Goal: Task Accomplishment & Management: Complete application form

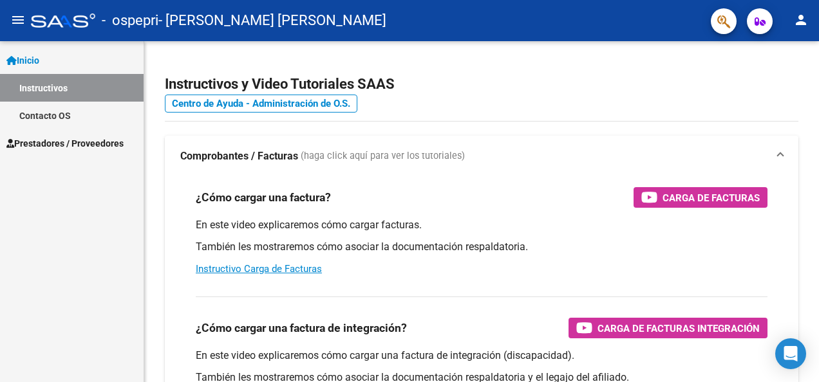
click at [70, 89] on link "Instructivos" at bounding box center [72, 88] width 144 height 28
click at [53, 147] on span "Prestadores / Proveedores" at bounding box center [64, 143] width 117 height 14
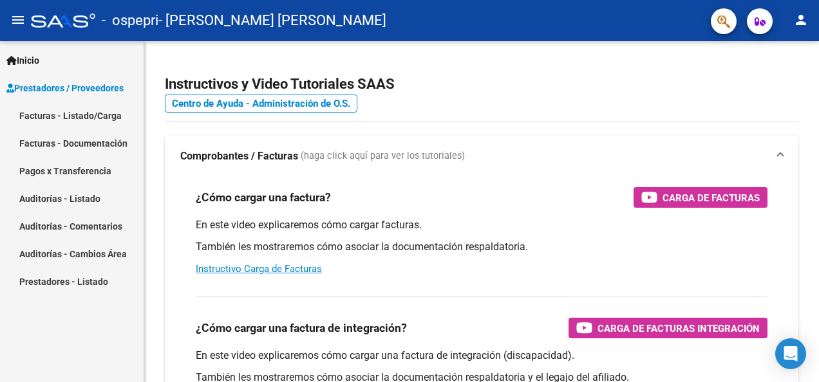
click at [53, 116] on link "Facturas - Listado/Carga" at bounding box center [72, 116] width 144 height 28
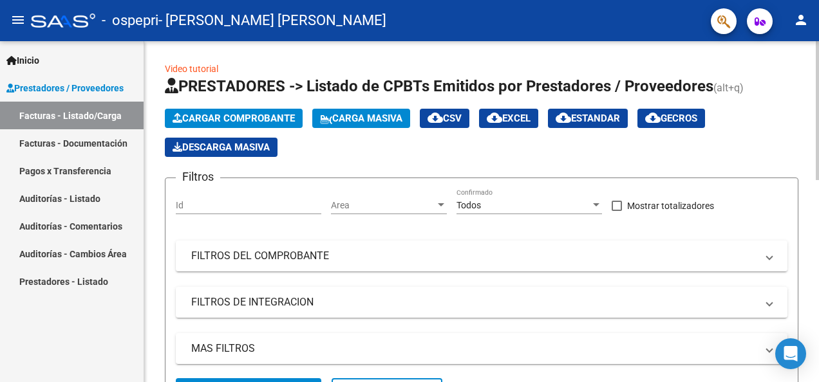
click at [274, 112] on button "Cargar Comprobante" at bounding box center [234, 118] width 138 height 19
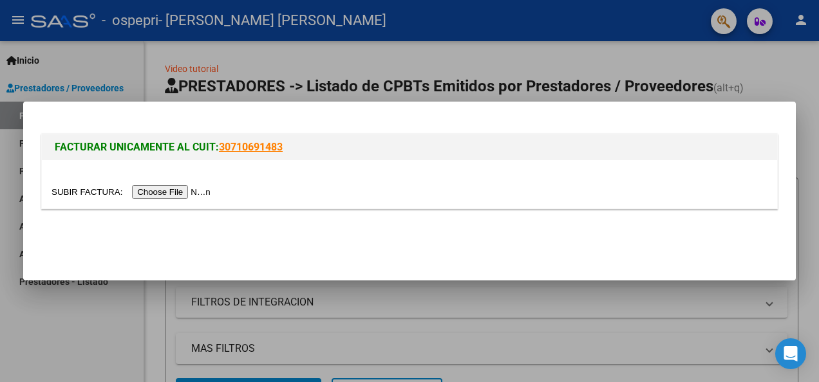
click at [157, 191] on input "file" at bounding box center [133, 192] width 163 height 14
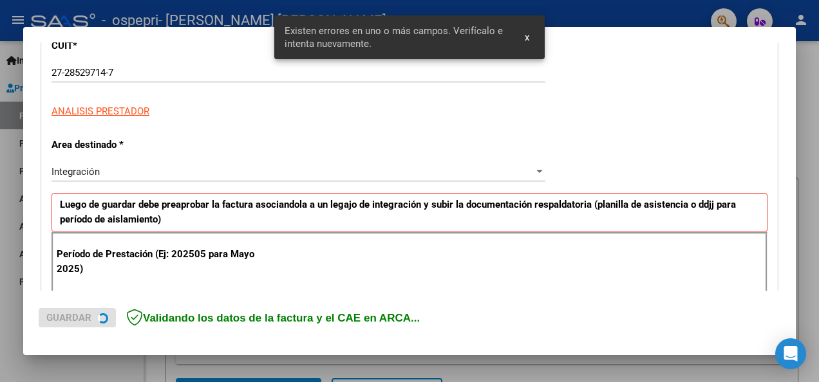
scroll to position [297, 0]
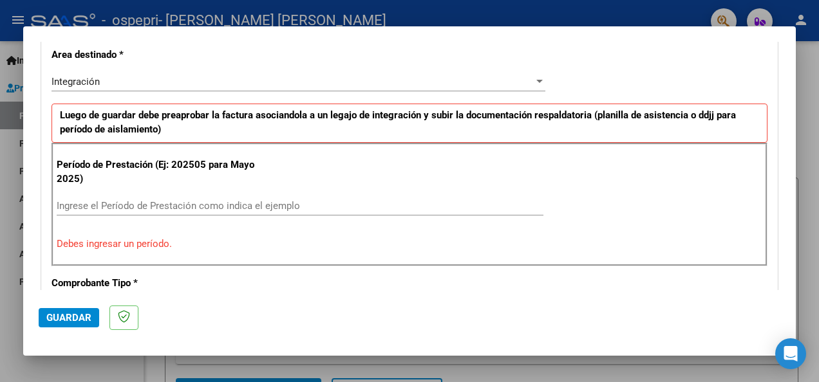
click at [273, 200] on input "Ingrese el Período de Prestación como indica el ejemplo" at bounding box center [300, 206] width 487 height 12
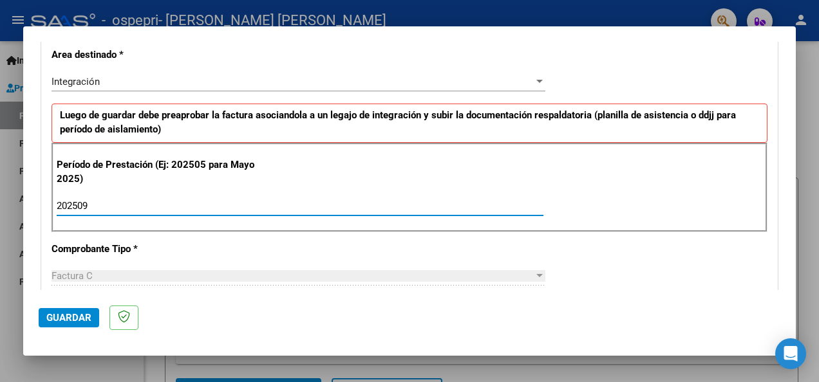
type input "202509"
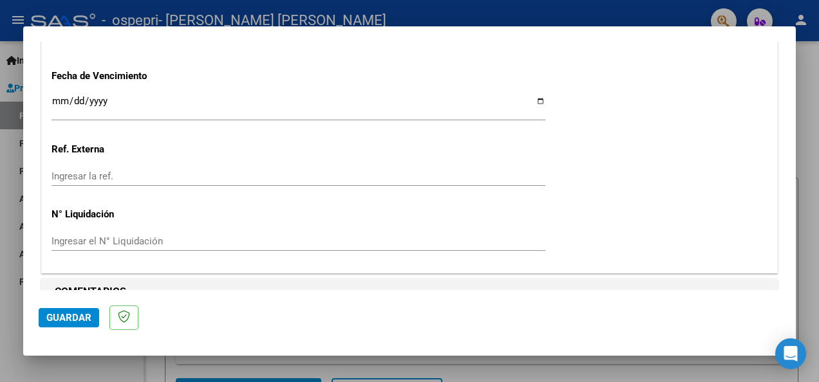
scroll to position [920, 0]
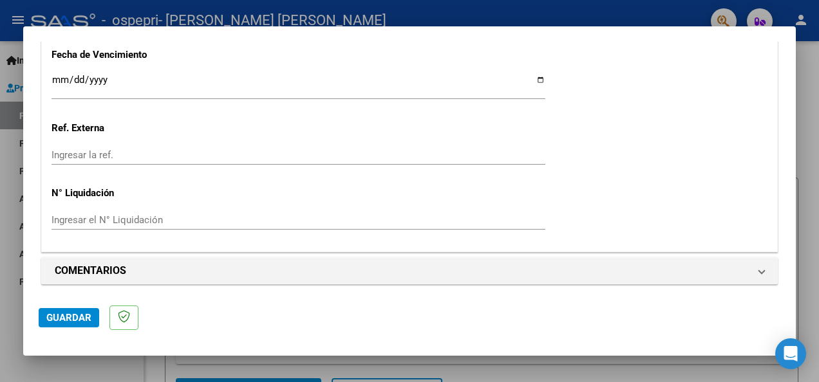
click at [71, 318] on span "Guardar" at bounding box center [68, 318] width 45 height 12
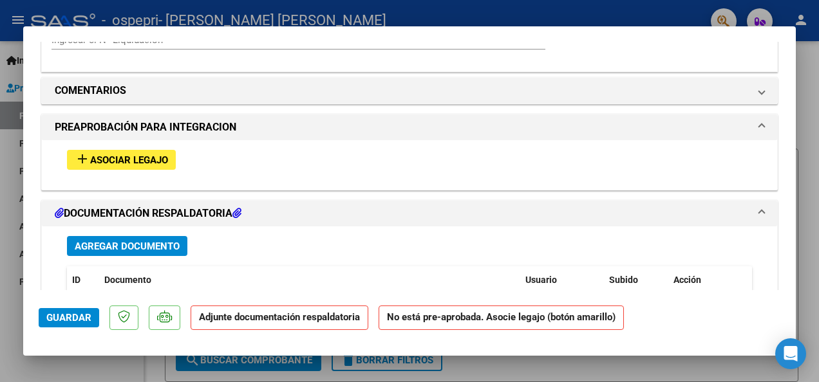
scroll to position [1034, 0]
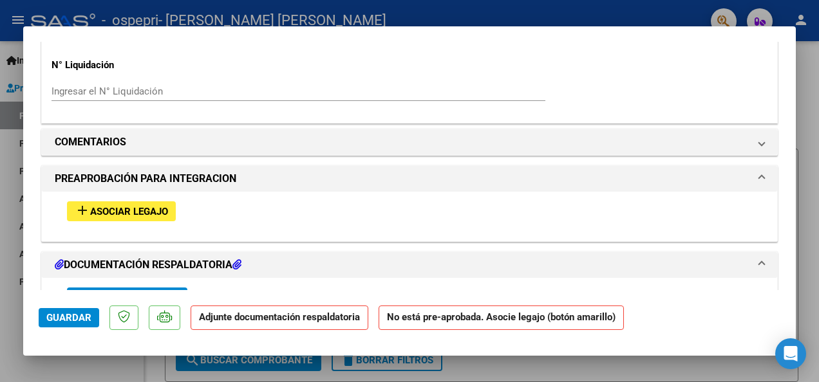
click at [136, 207] on span "Asociar Legajo" at bounding box center [129, 212] width 78 height 12
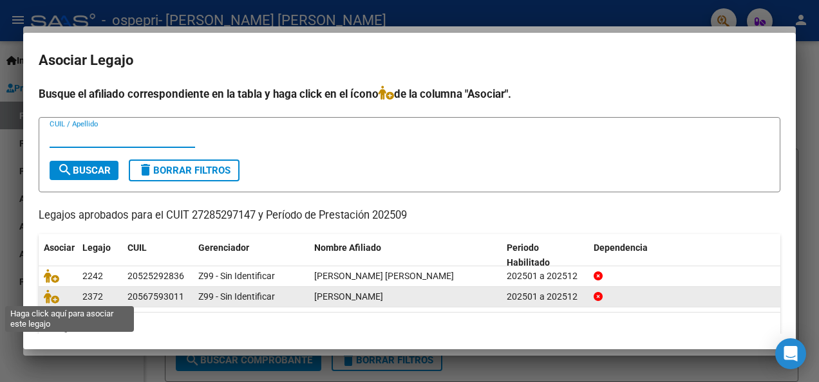
click at [62, 297] on span at bounding box center [53, 297] width 19 height 10
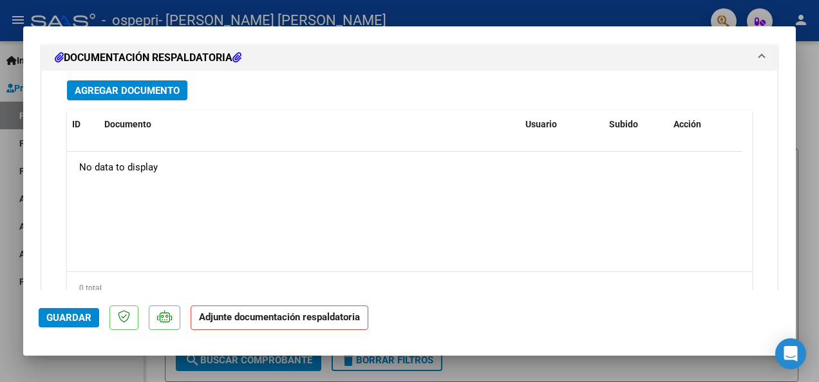
scroll to position [1477, 0]
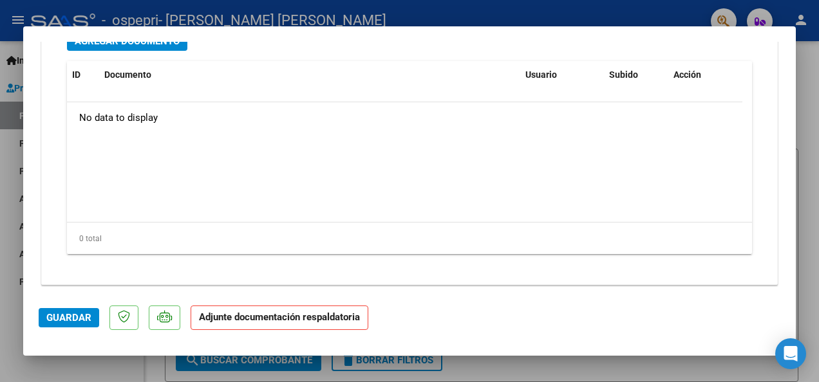
click at [324, 323] on p "Adjunte documentación respaldatoria" at bounding box center [280, 318] width 178 height 25
click at [62, 315] on span "Guardar" at bounding box center [68, 318] width 45 height 12
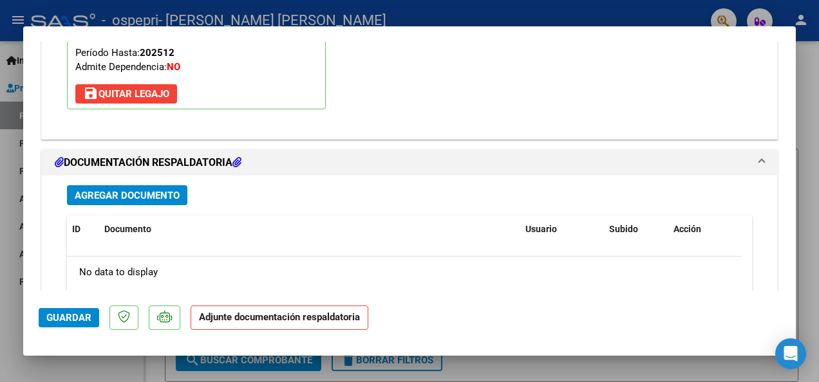
scroll to position [1271, 0]
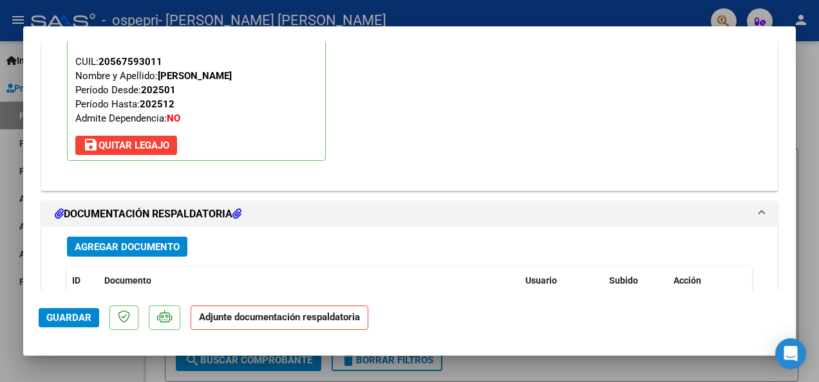
click at [124, 237] on button "Agregar Documento" at bounding box center [127, 247] width 120 height 20
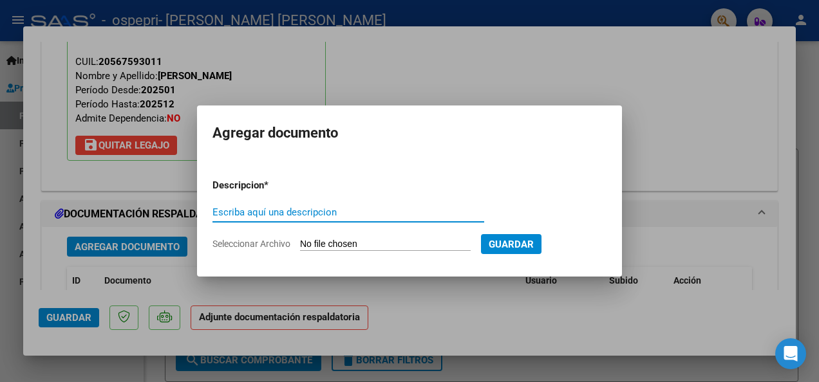
click at [259, 211] on input "Escriba aquí una descripcion" at bounding box center [348, 213] width 272 height 12
click at [311, 246] on input "Seleccionar Archivo" at bounding box center [385, 245] width 171 height 12
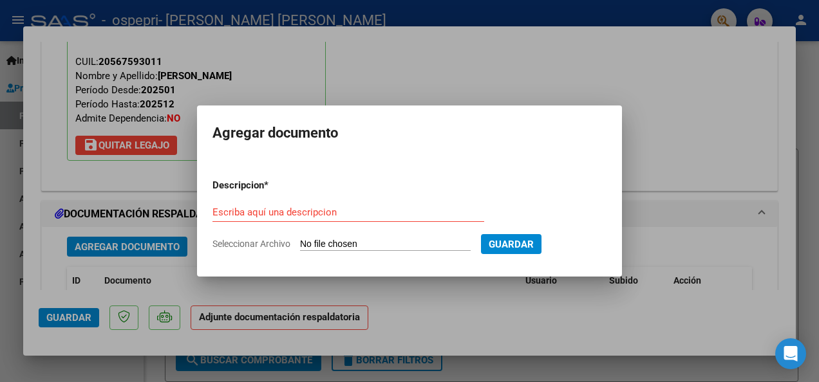
type input "C:\fakepath\[PERSON_NAME].pdf"
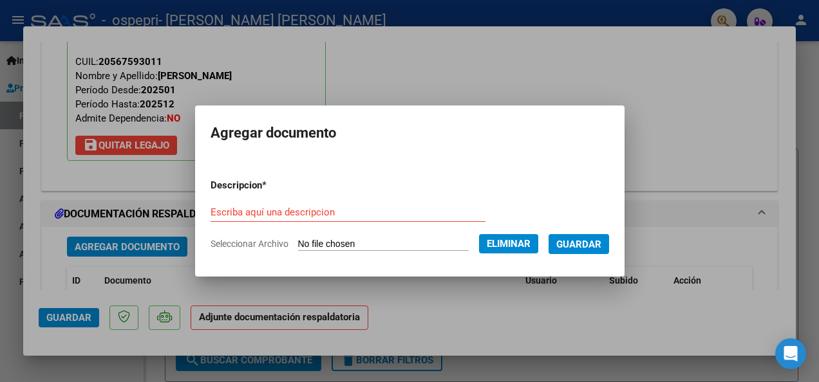
click at [317, 213] on input "Escriba aquí una descripcion" at bounding box center [348, 213] width 275 height 12
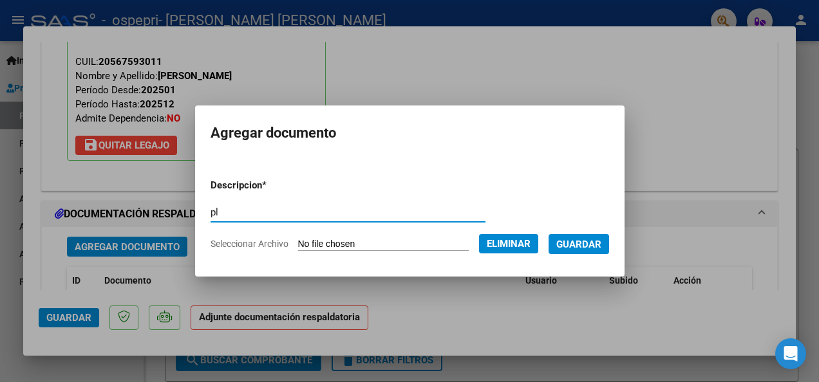
type input "p"
type input "PLANILLA DE ASISTENCIA"
click at [577, 248] on span "Guardar" at bounding box center [578, 245] width 45 height 12
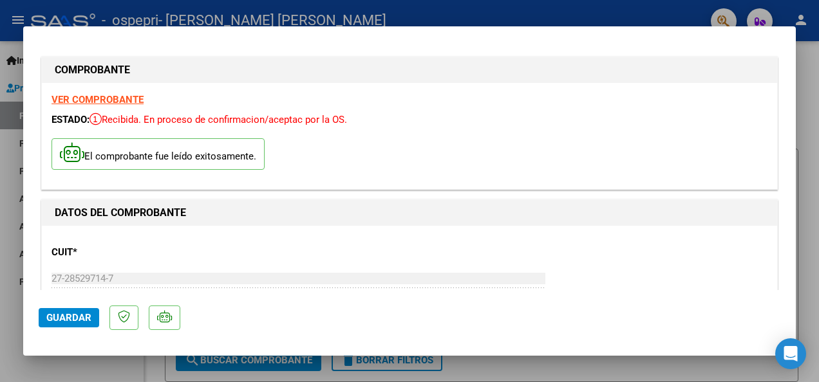
scroll to position [0, 0]
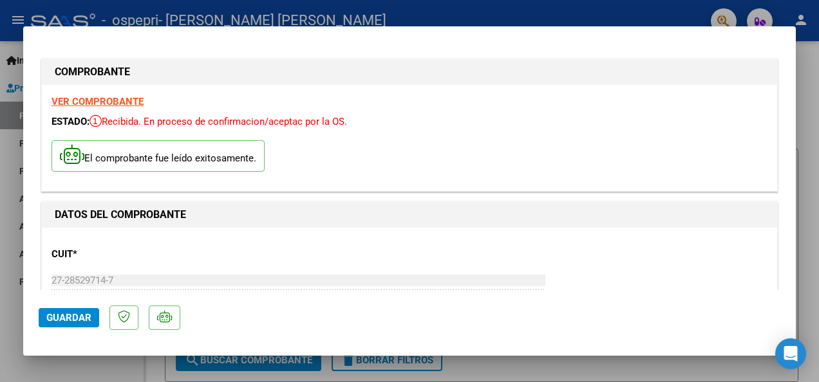
click at [80, 314] on span "Guardar" at bounding box center [68, 318] width 45 height 12
click at [626, 368] on div at bounding box center [409, 191] width 819 height 382
type input "$ 0,00"
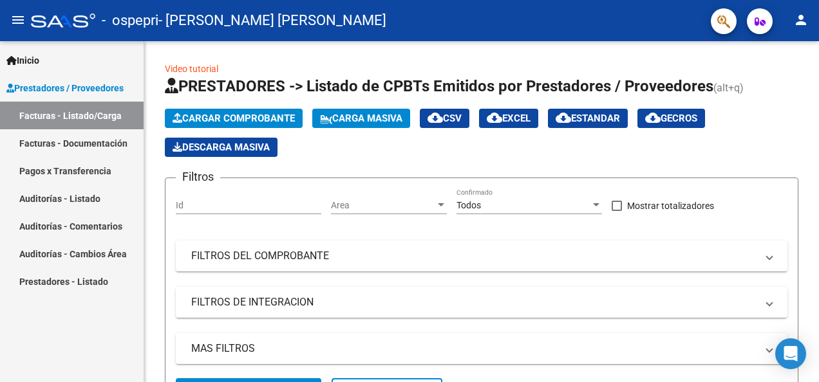
click at [108, 112] on link "Facturas - Listado/Carga" at bounding box center [72, 116] width 144 height 28
click at [816, 337] on div at bounding box center [817, 211] width 3 height 341
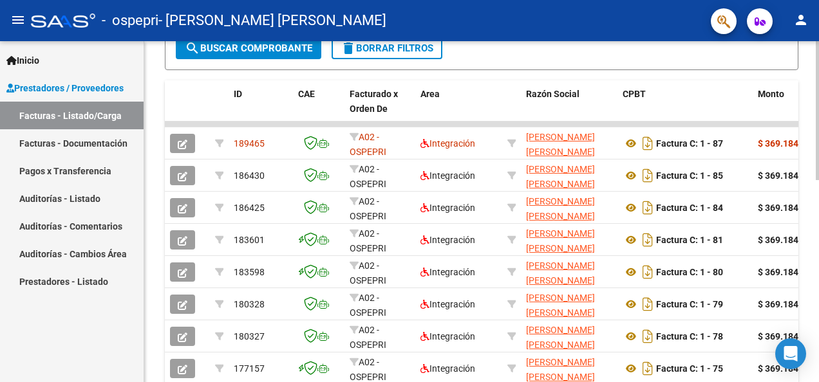
click at [816, 367] on div at bounding box center [817, 211] width 3 height 341
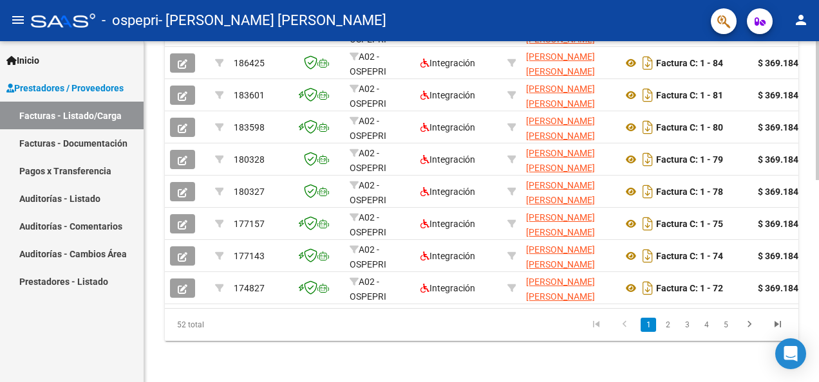
click at [816, 200] on div at bounding box center [817, 211] width 3 height 341
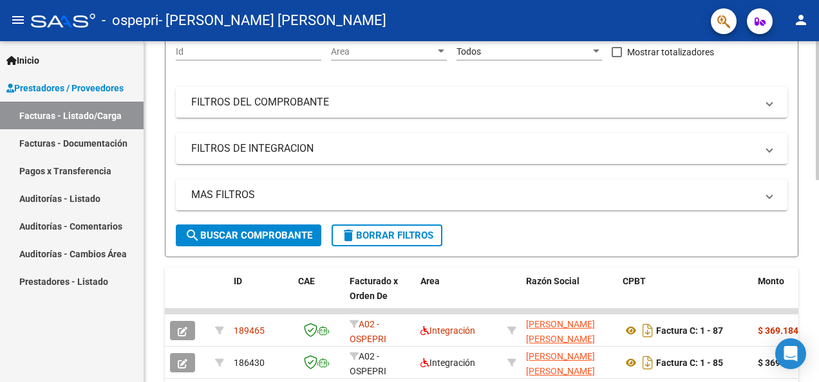
click at [816, 366] on div at bounding box center [817, 211] width 3 height 341
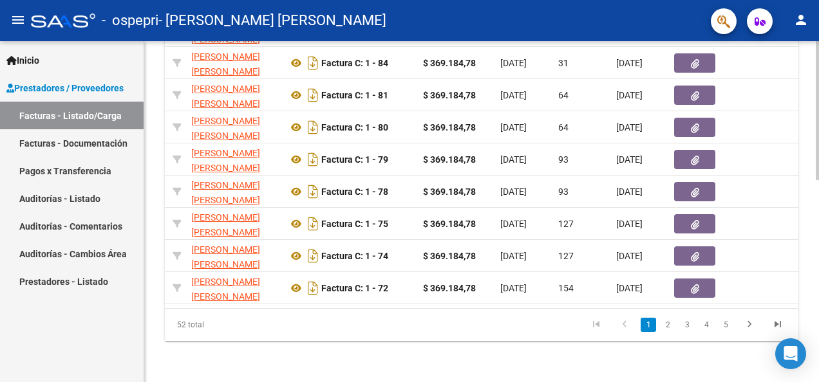
scroll to position [0, 361]
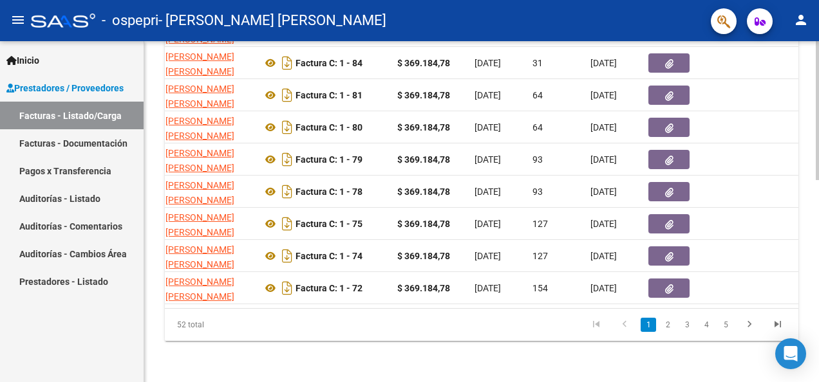
click at [816, 52] on div at bounding box center [817, 211] width 3 height 341
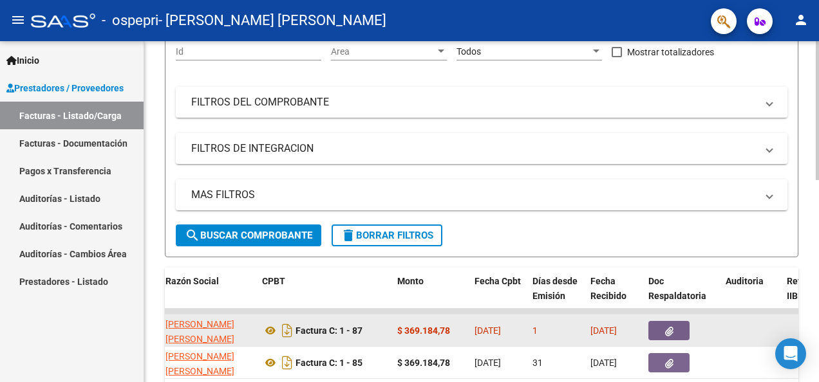
click at [662, 327] on button "button" at bounding box center [668, 330] width 41 height 19
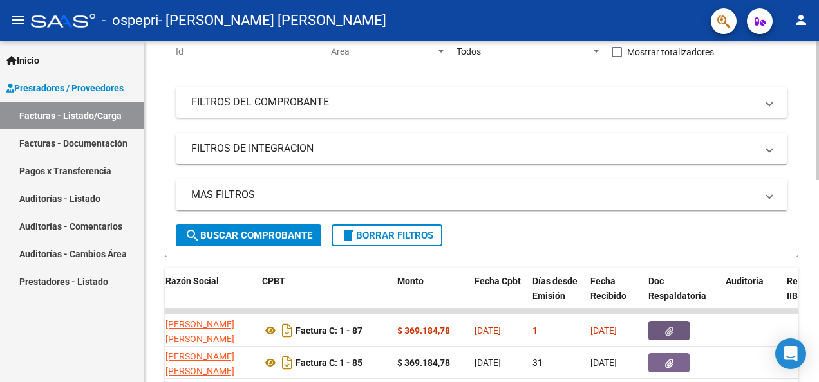
click at [816, 293] on div at bounding box center [817, 211] width 3 height 341
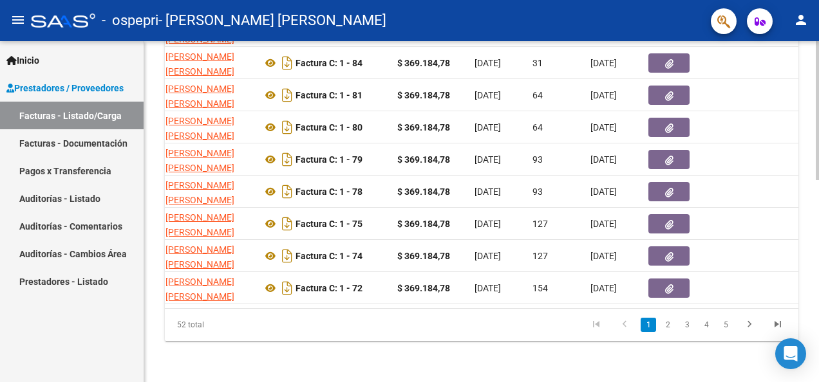
scroll to position [0, 0]
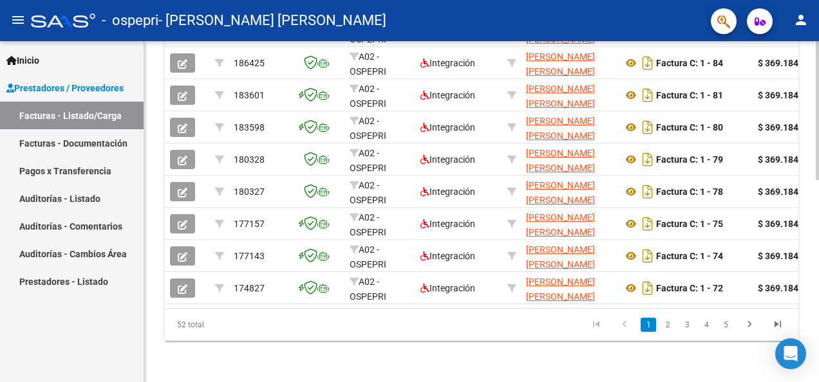
click at [817, 80] on div at bounding box center [817, 211] width 3 height 341
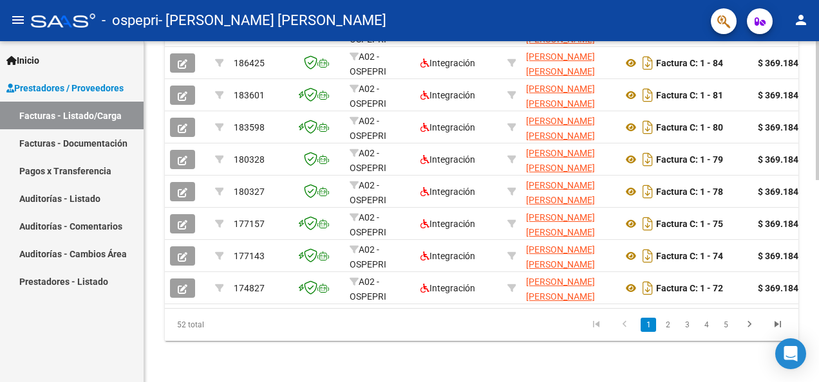
scroll to position [154, 0]
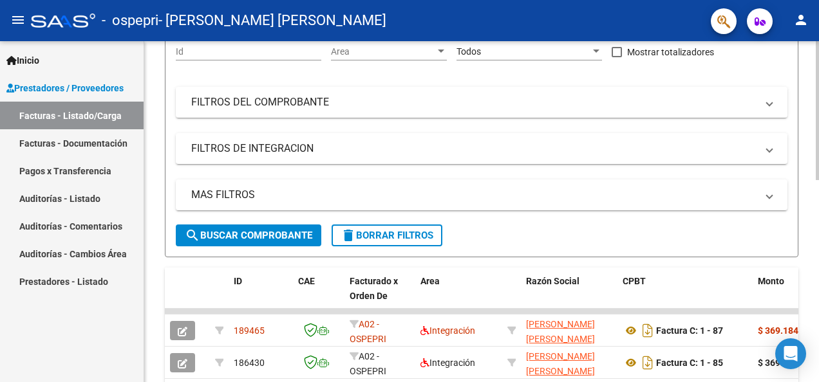
click at [817, 80] on div at bounding box center [817, 211] width 3 height 341
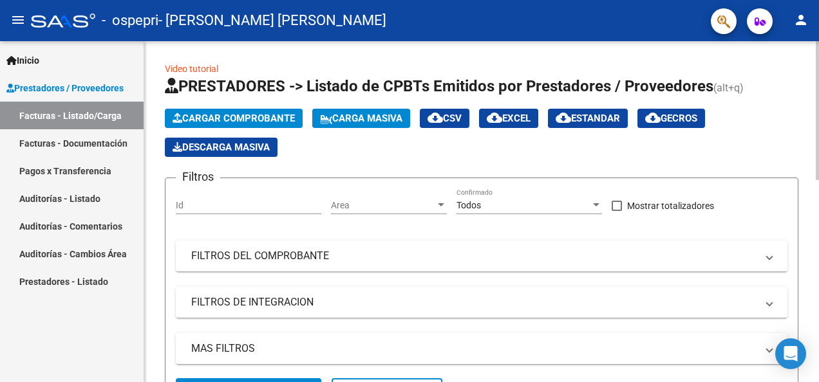
click at [276, 115] on span "Cargar Comprobante" at bounding box center [234, 119] width 122 height 12
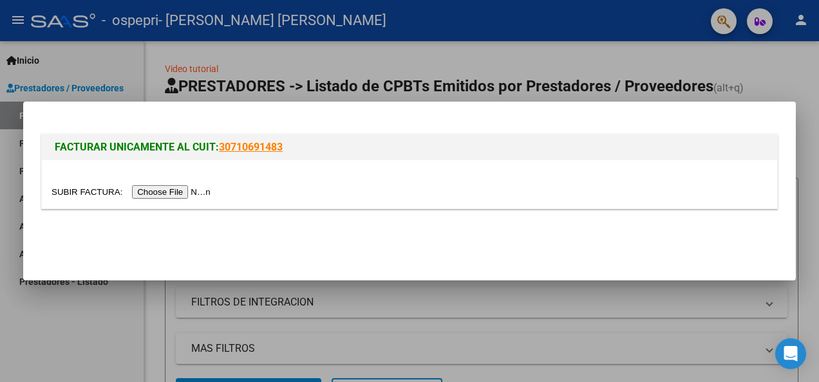
click at [178, 192] on input "file" at bounding box center [133, 192] width 163 height 14
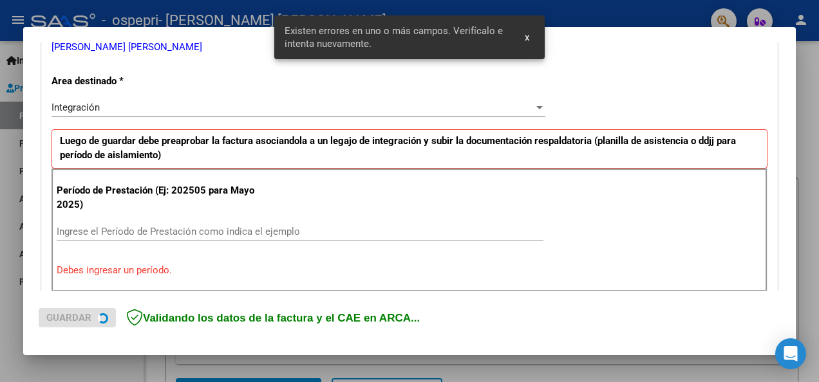
scroll to position [297, 0]
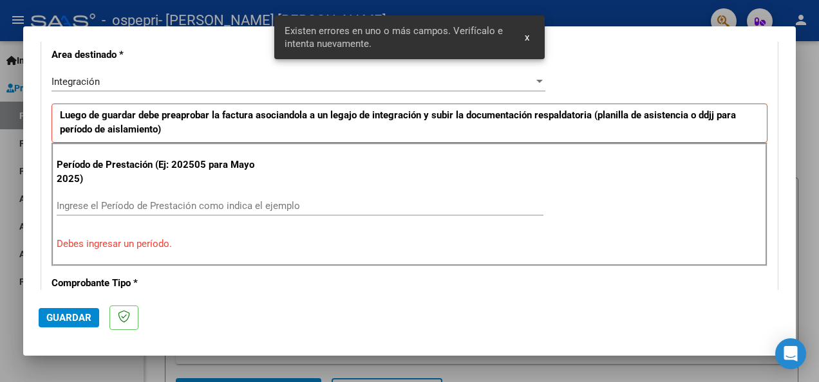
click at [224, 205] on input "Ingrese el Período de Prestación como indica el ejemplo" at bounding box center [300, 206] width 487 height 12
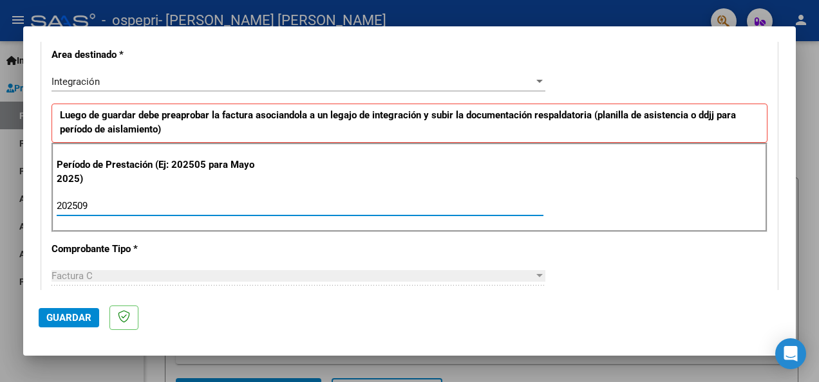
type input "202509"
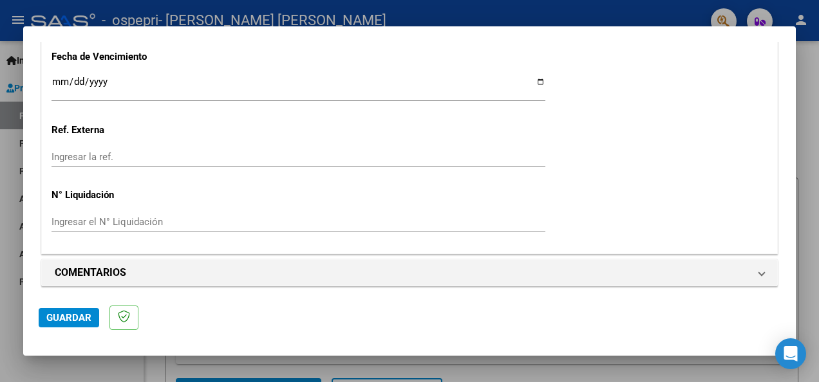
scroll to position [920, 0]
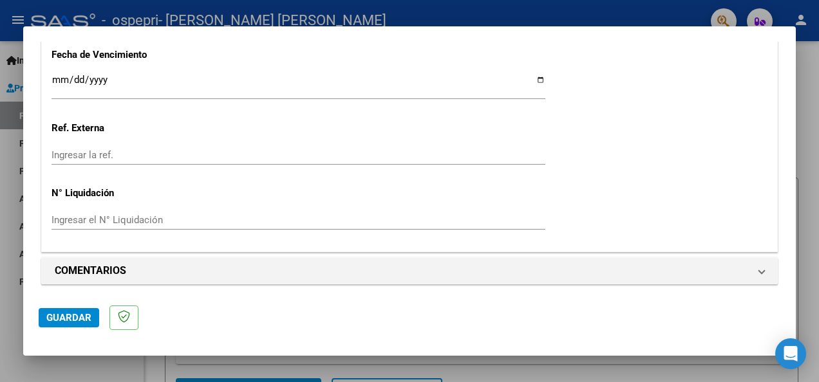
click at [70, 315] on span "Guardar" at bounding box center [68, 318] width 45 height 12
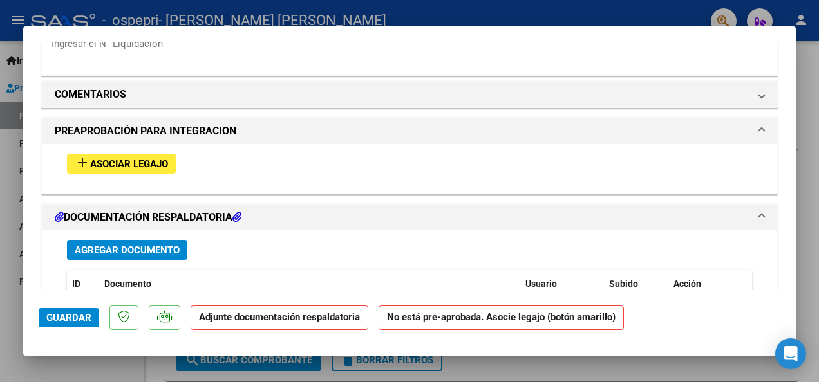
scroll to position [1107, 0]
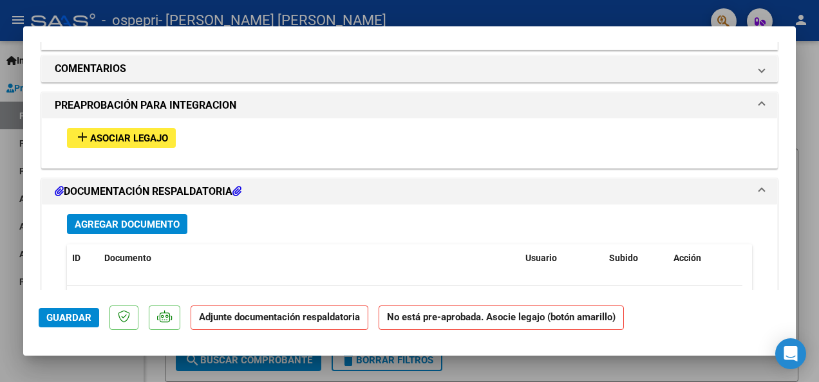
click at [158, 133] on span "Asociar Legajo" at bounding box center [129, 139] width 78 height 12
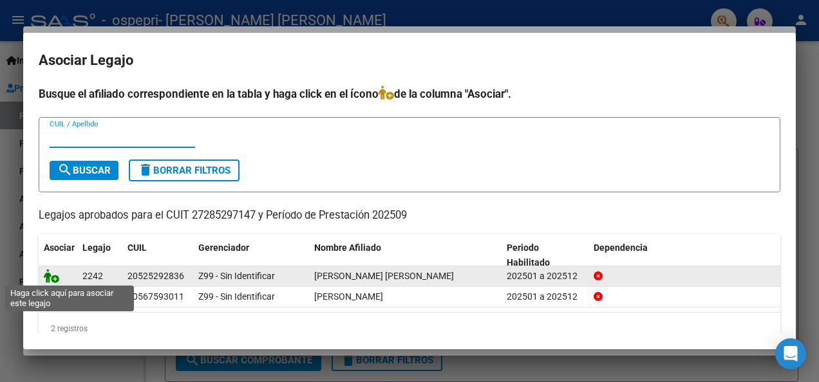
click at [55, 277] on icon at bounding box center [51, 276] width 15 height 14
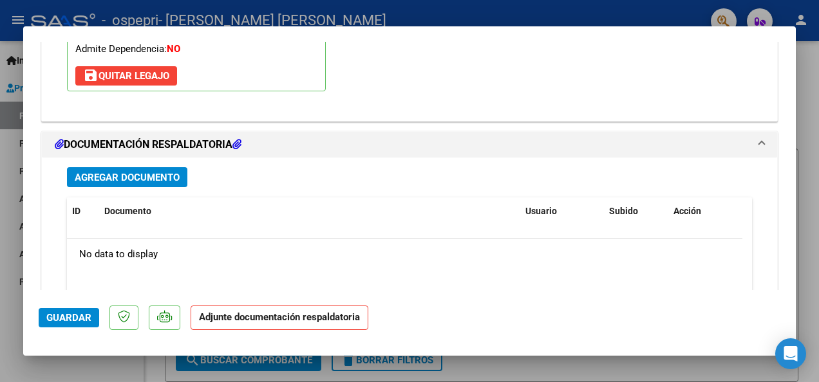
scroll to position [1323, 0]
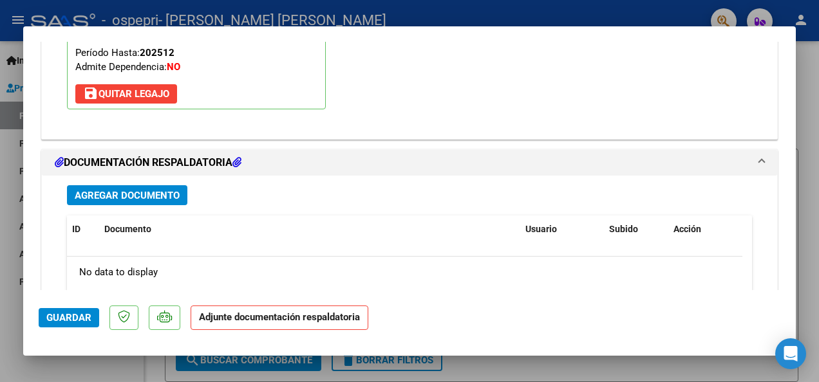
click at [164, 160] on h1 "DOCUMENTACIÓN RESPALDATORIA" at bounding box center [148, 162] width 187 height 15
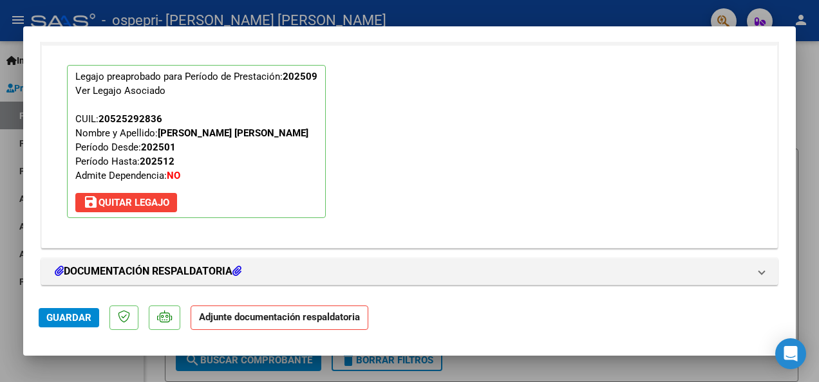
scroll to position [1214, 0]
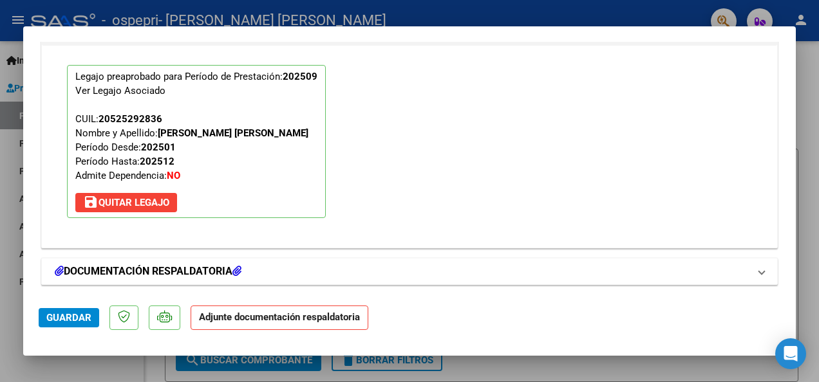
click at [744, 274] on span "DOCUMENTACIÓN RESPALDATORIA" at bounding box center [407, 271] width 704 height 15
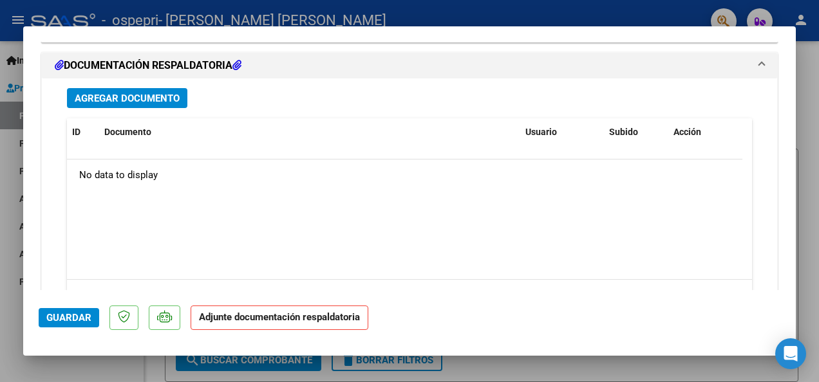
scroll to position [1446, 0]
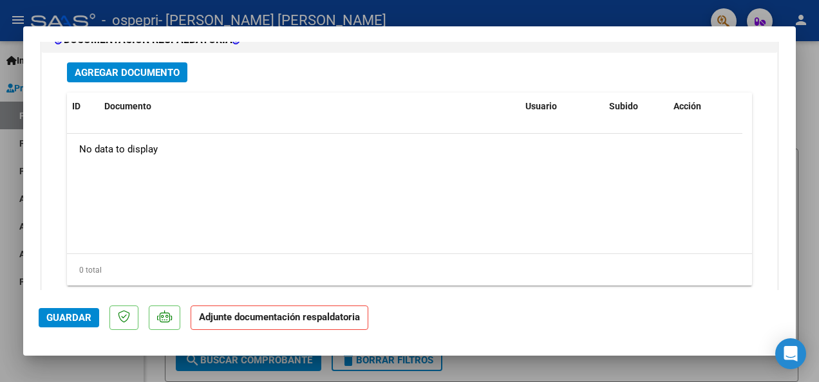
click at [157, 66] on span "Agregar Documento" at bounding box center [127, 72] width 105 height 12
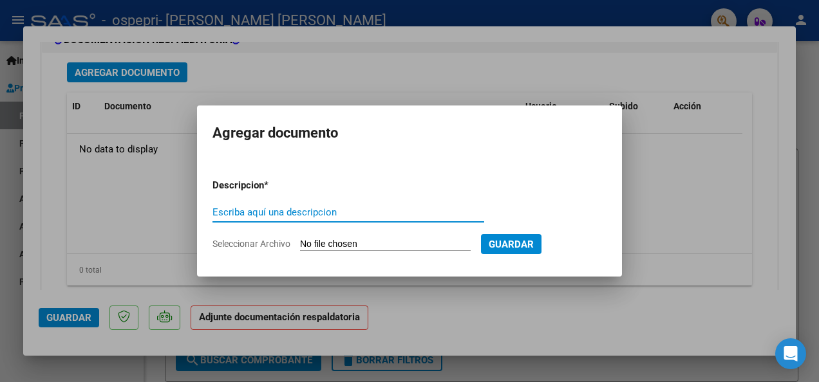
click at [297, 212] on input "Escriba aquí una descripcion" at bounding box center [348, 213] width 272 height 12
click at [314, 244] on input "Seleccionar Archivo" at bounding box center [385, 245] width 171 height 12
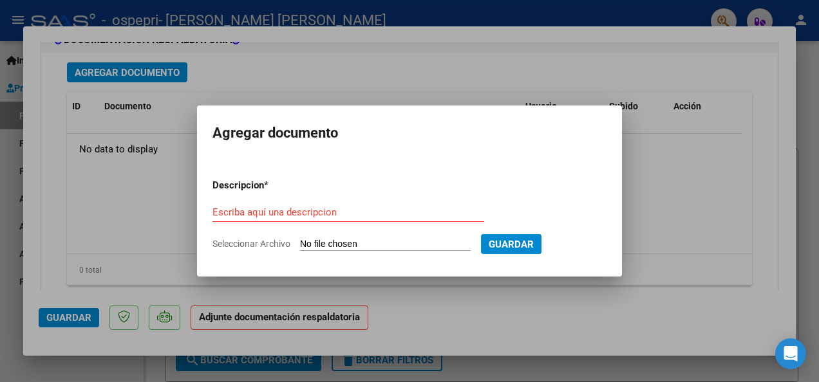
type input "C:\fakepath\[PERSON_NAME].pdf"
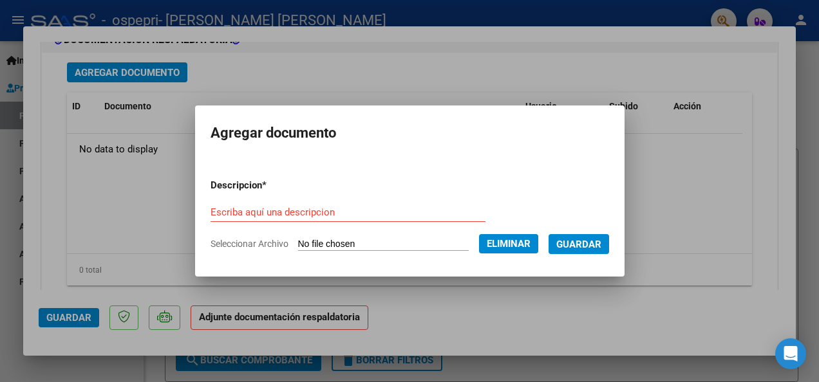
click at [290, 209] on input "Escriba aquí una descripcion" at bounding box center [348, 213] width 275 height 12
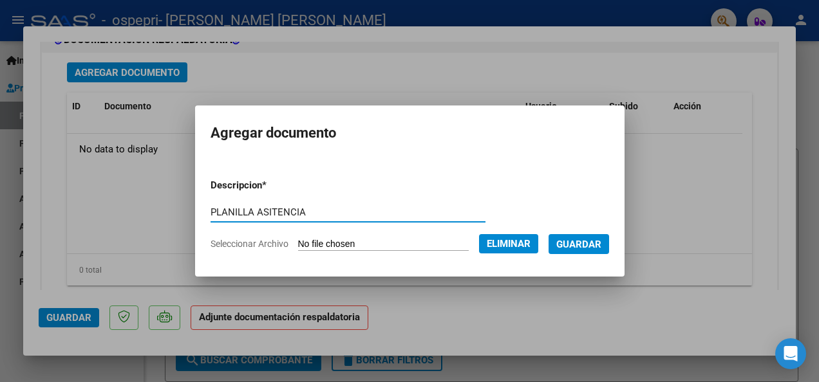
click at [272, 212] on input "PLANILLA ASITENCIA" at bounding box center [348, 213] width 275 height 12
type input "PLANILLA ASISTENCIA"
click at [575, 245] on span "Guardar" at bounding box center [578, 245] width 45 height 12
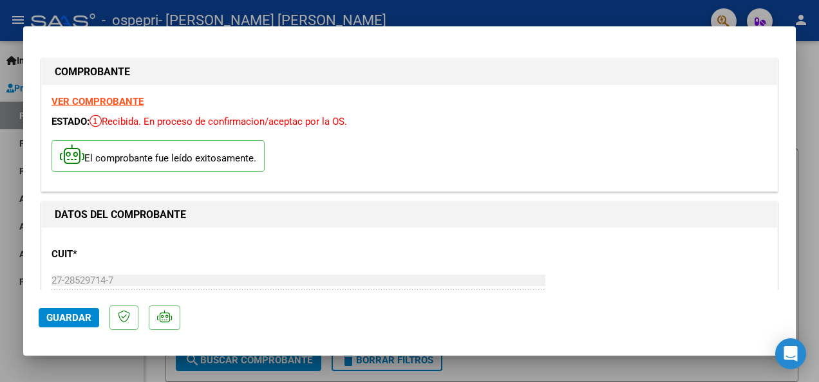
scroll to position [434, 0]
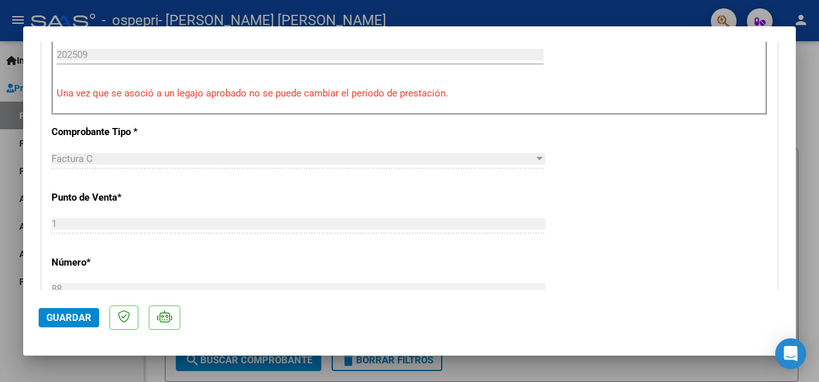
click at [84, 311] on button "Guardar" at bounding box center [69, 317] width 61 height 19
click at [557, 12] on div at bounding box center [409, 191] width 819 height 382
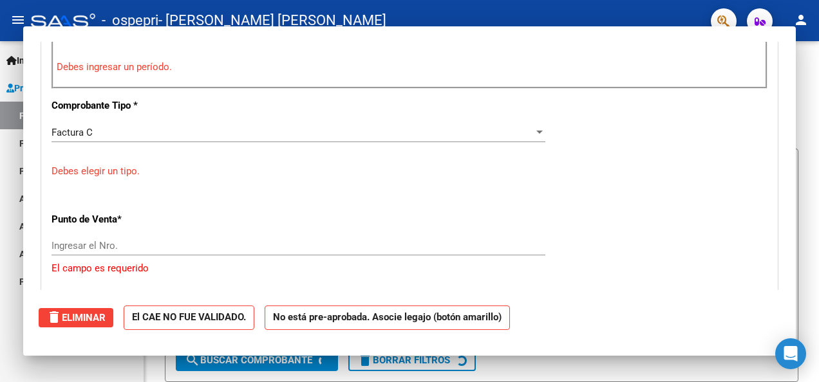
scroll to position [0, 0]
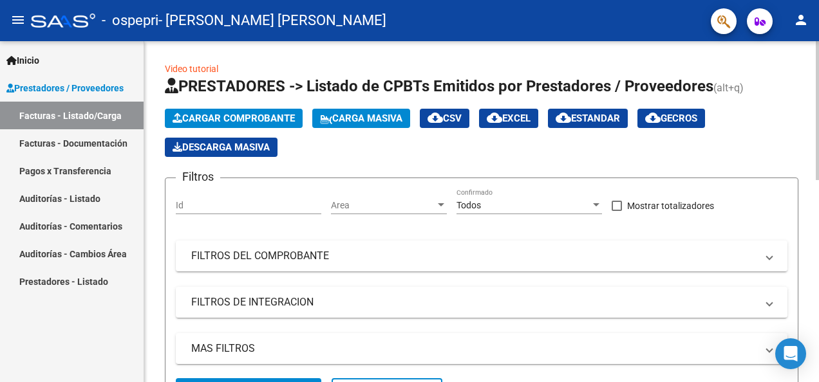
click at [818, 314] on div at bounding box center [817, 211] width 3 height 341
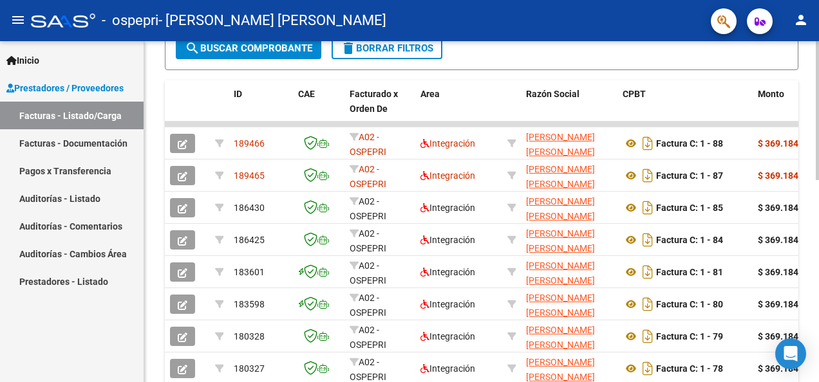
click at [816, 328] on div at bounding box center [817, 211] width 3 height 341
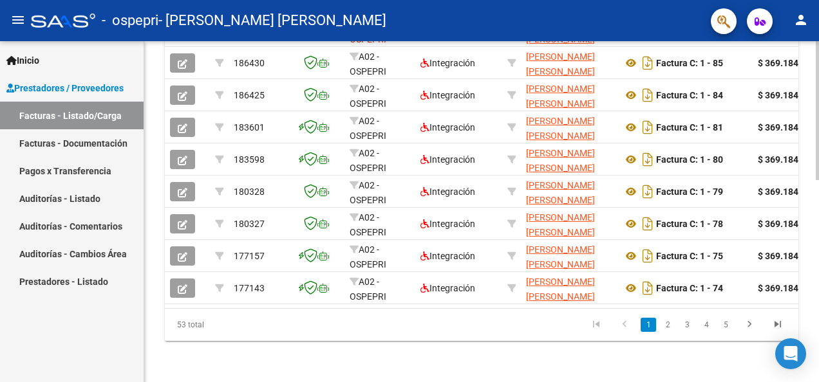
click at [817, 373] on div at bounding box center [817, 312] width 3 height 139
click at [818, 166] on div at bounding box center [817, 211] width 3 height 341
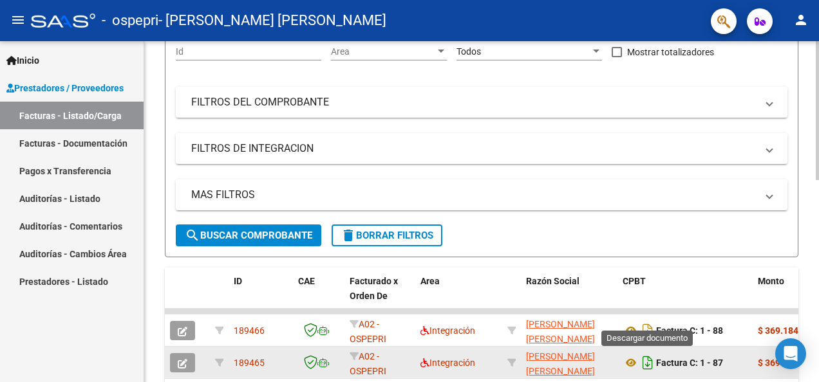
click at [644, 364] on icon "Descargar documento" at bounding box center [647, 363] width 17 height 21
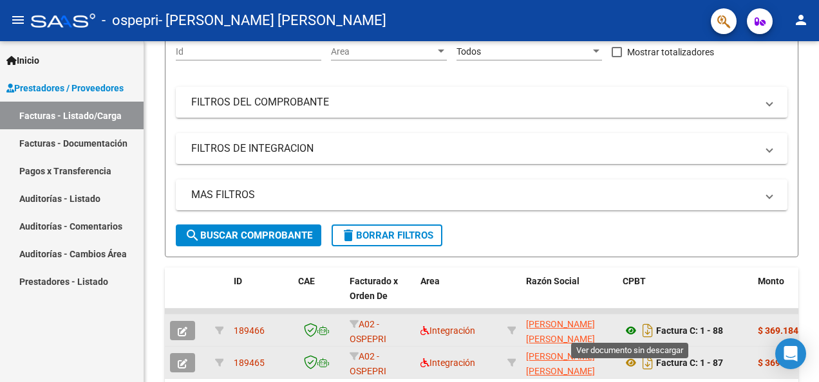
click at [631, 330] on icon at bounding box center [631, 330] width 17 height 15
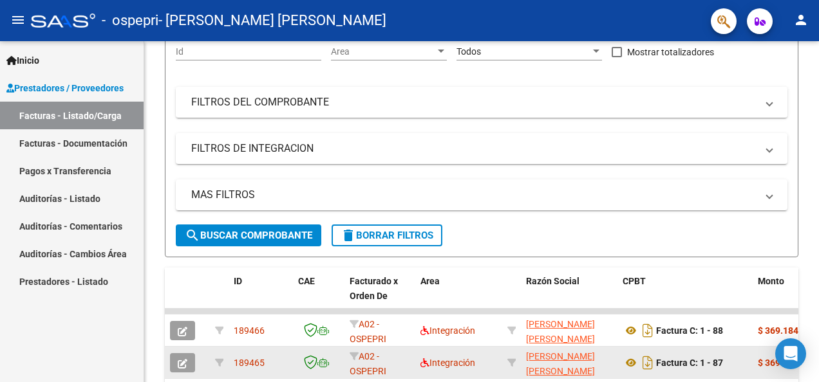
click at [816, 366] on div at bounding box center [817, 211] width 3 height 341
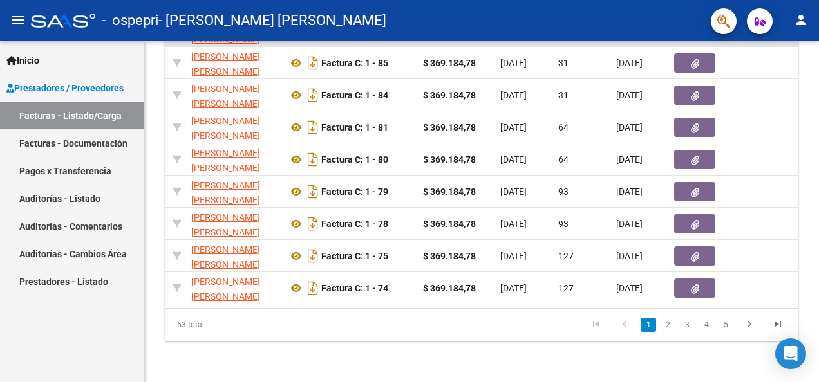
scroll to position [0, 361]
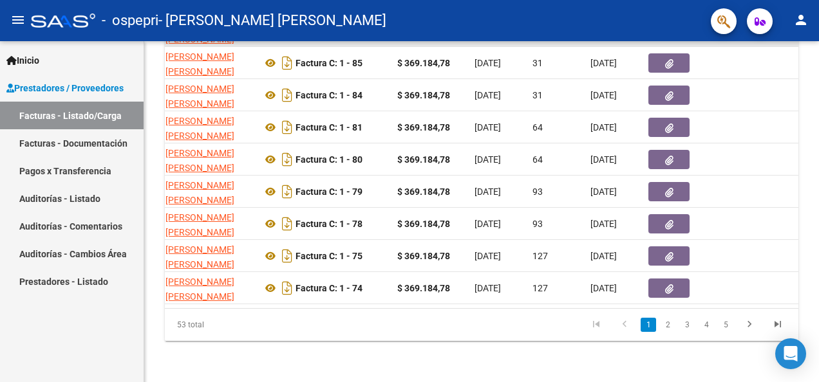
click at [816, 173] on div at bounding box center [817, 211] width 3 height 341
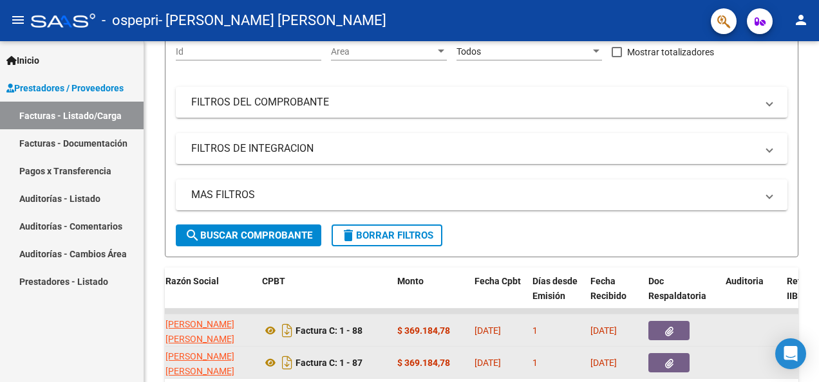
click at [675, 325] on button "button" at bounding box center [668, 330] width 41 height 19
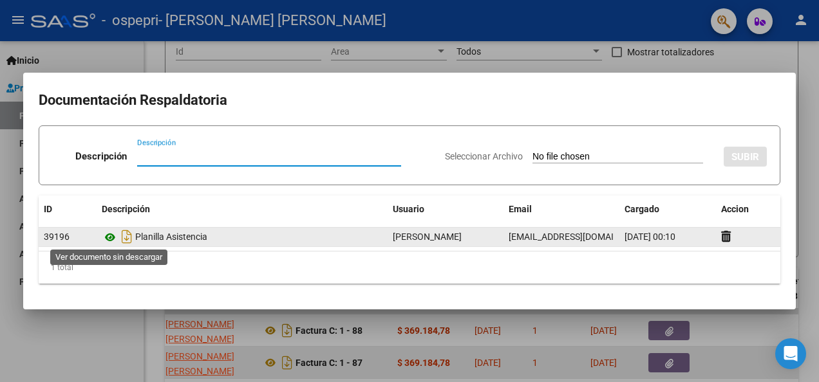
click at [107, 236] on icon at bounding box center [110, 237] width 17 height 15
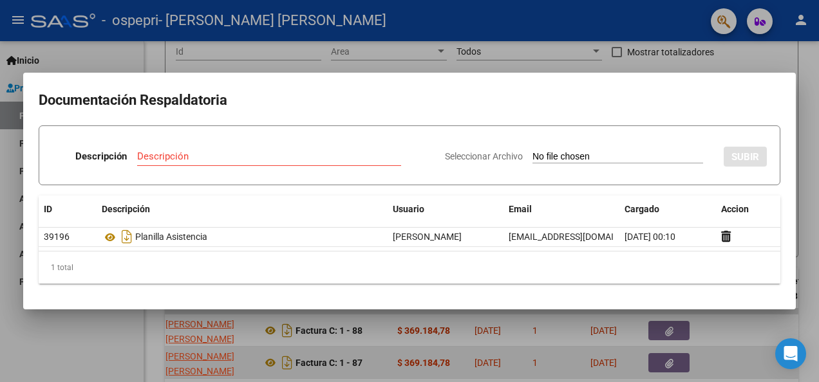
click at [506, 58] on div at bounding box center [409, 191] width 819 height 382
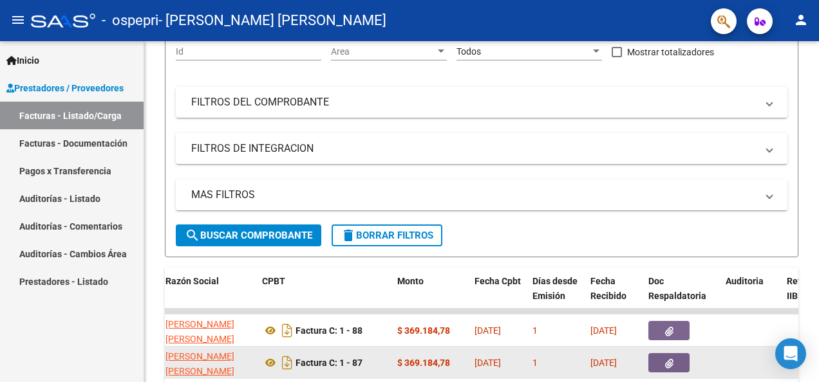
click at [670, 364] on icon "button" at bounding box center [669, 364] width 8 height 10
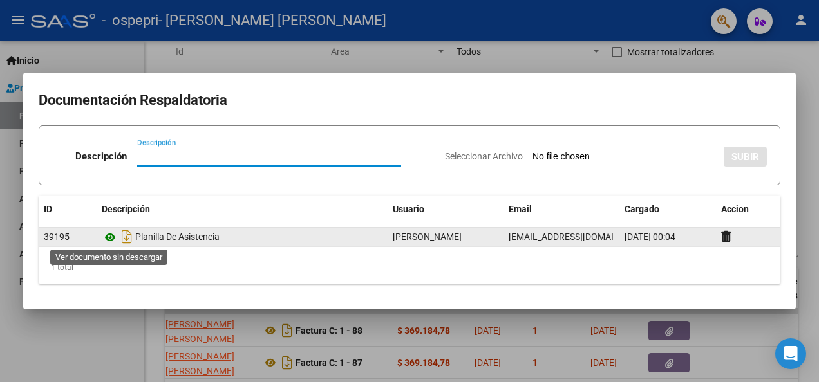
click at [109, 234] on icon at bounding box center [110, 237] width 17 height 15
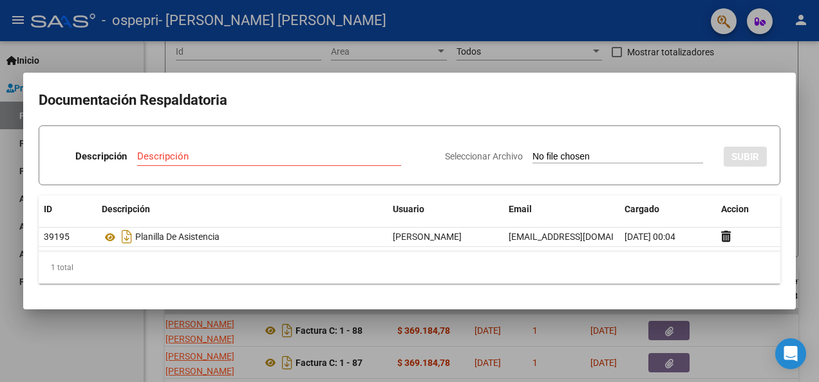
click at [700, 58] on div at bounding box center [409, 191] width 819 height 382
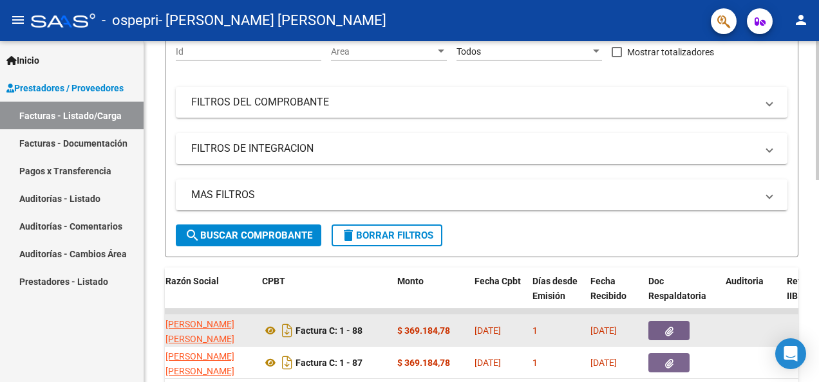
click at [662, 332] on button "button" at bounding box center [668, 330] width 41 height 19
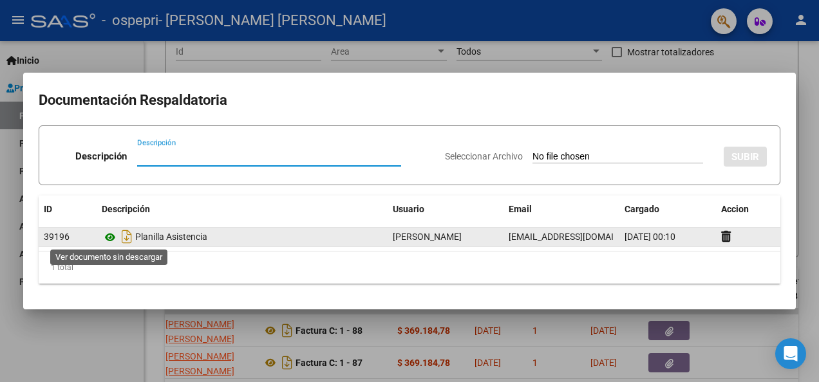
click at [106, 238] on icon at bounding box center [110, 237] width 17 height 15
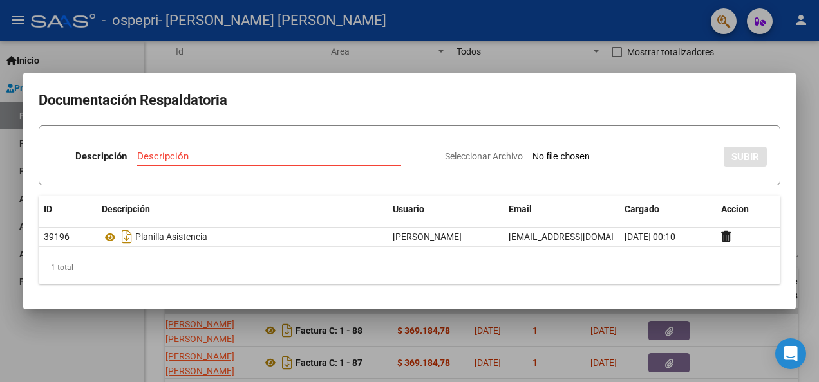
click at [708, 62] on div at bounding box center [409, 191] width 819 height 382
